Goal: Transaction & Acquisition: Obtain resource

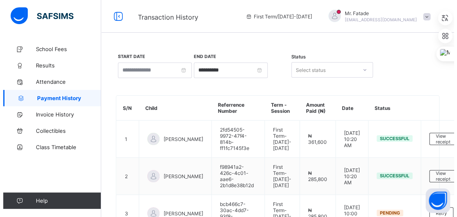
scroll to position [82, 0]
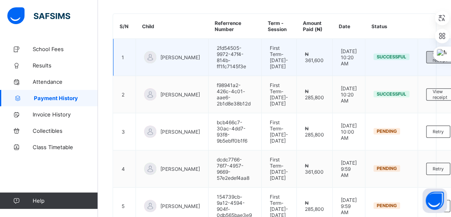
click at [432, 59] on span "View receipt" at bounding box center [439, 56] width 15 height 11
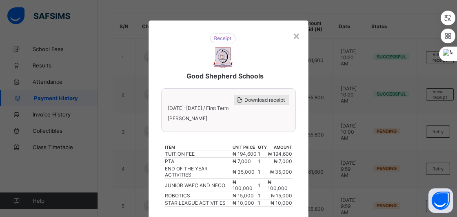
click at [252, 99] on span "Download receipt" at bounding box center [264, 100] width 40 height 6
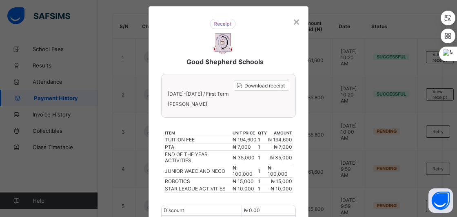
scroll to position [0, 0]
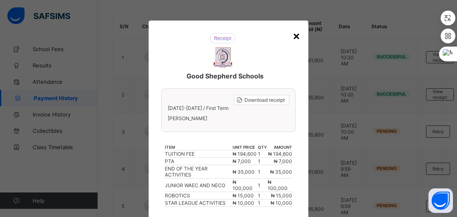
click at [293, 35] on div "×" at bounding box center [296, 36] width 8 height 14
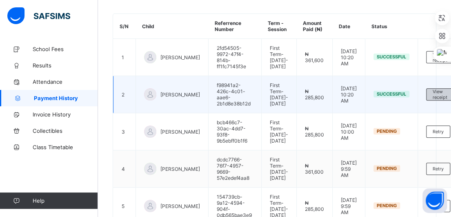
click at [434, 100] on span "View receipt" at bounding box center [439, 93] width 15 height 11
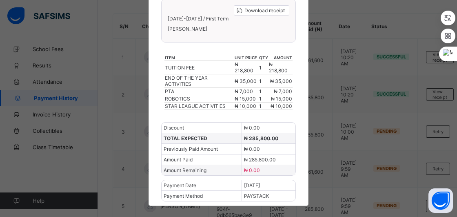
scroll to position [8, 0]
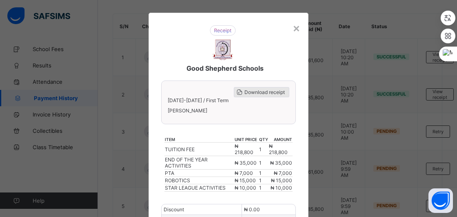
click at [262, 87] on div "Download receipt" at bounding box center [261, 92] width 55 height 10
click at [262, 89] on span "Download receipt" at bounding box center [264, 92] width 40 height 6
click at [259, 91] on span "Download receipt" at bounding box center [264, 92] width 40 height 6
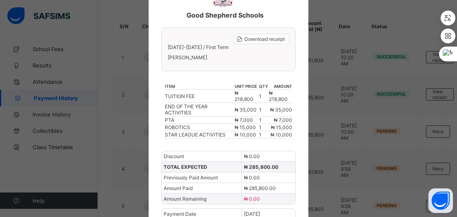
scroll to position [49, 0]
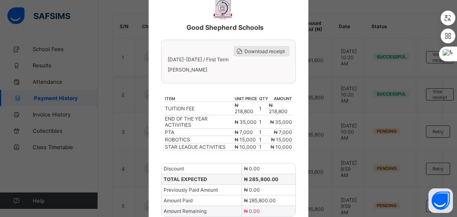
click at [260, 49] on span "Download receipt" at bounding box center [264, 51] width 40 height 6
click at [398, 6] on div "× Good Shepherd Schools Download receipt [DATE]-[DATE] / First Term [PERSON_NAM…" at bounding box center [228, 108] width 457 height 217
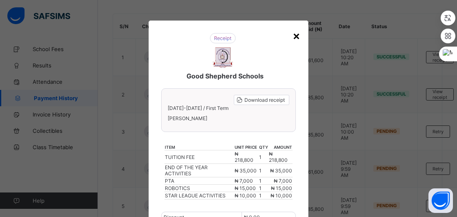
click at [295, 35] on div "×" at bounding box center [296, 36] width 8 height 14
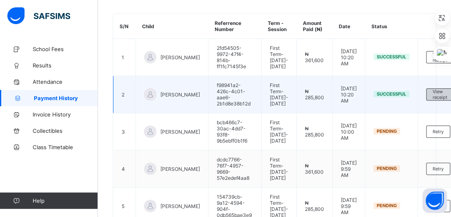
click at [432, 100] on span "View receipt" at bounding box center [439, 93] width 15 height 11
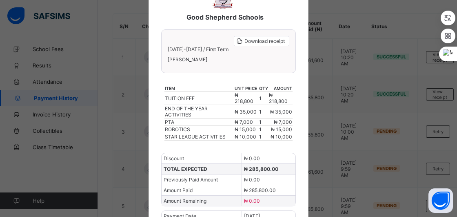
scroll to position [49, 0]
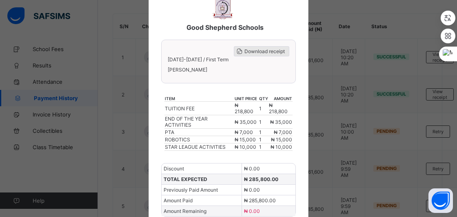
click at [250, 49] on span "Download receipt" at bounding box center [264, 51] width 40 height 6
click at [394, 126] on div "× Good Shepherd Schools Download receipt [DATE]-[DATE] / First Term [PERSON_NAM…" at bounding box center [228, 108] width 457 height 217
click at [260, 50] on span "Download receipt" at bounding box center [264, 51] width 40 height 6
click at [401, 27] on div "× Good Shepherd Schools Download receipt [DATE]-[DATE] / First Term [PERSON_NAM…" at bounding box center [228, 108] width 457 height 217
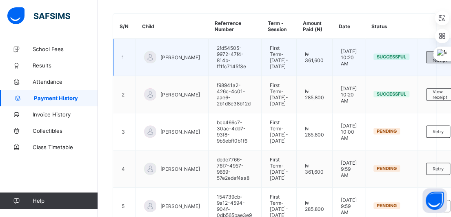
click at [432, 60] on span "View receipt" at bounding box center [439, 56] width 15 height 11
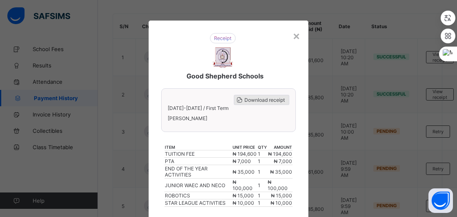
click at [262, 98] on span "Download receipt" at bounding box center [264, 100] width 40 height 6
click at [296, 35] on div "×" at bounding box center [296, 36] width 8 height 14
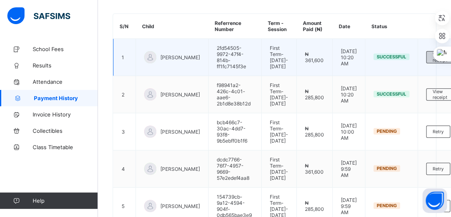
click at [432, 60] on span "View receipt" at bounding box center [439, 56] width 15 height 11
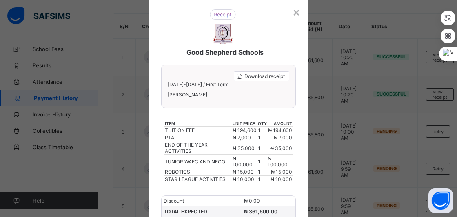
scroll to position [20, 0]
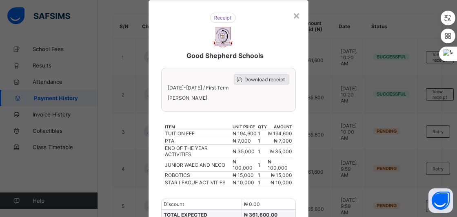
click at [261, 76] on span "Download receipt" at bounding box center [264, 79] width 40 height 6
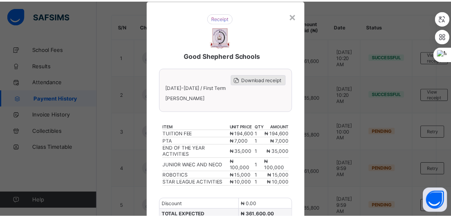
scroll to position [0, 0]
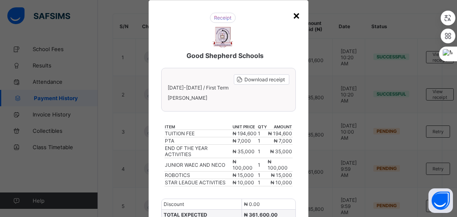
click at [295, 16] on div "×" at bounding box center [296, 15] width 8 height 14
